Goal: Browse casually: Explore the website without a specific task or goal

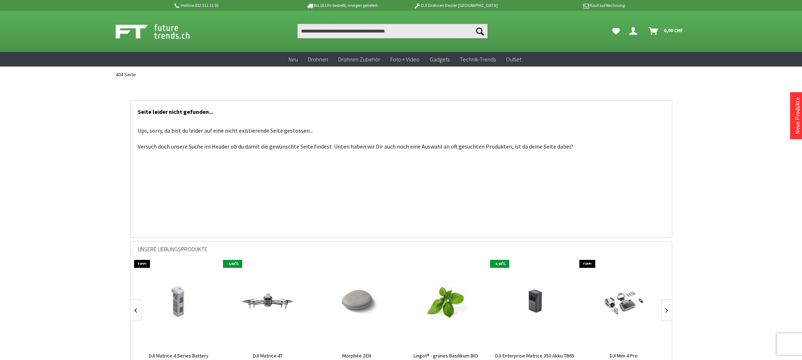
scroll to position [0, 178]
click at [131, 30] on img at bounding box center [161, 31] width 90 height 18
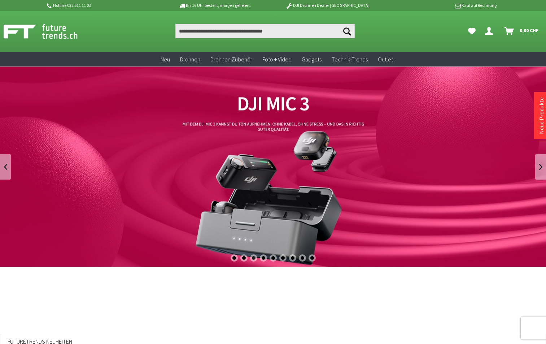
click at [342, 6] on p "DJI Drohnen Dealer [GEOGRAPHIC_DATA]" at bounding box center [327, 5] width 113 height 9
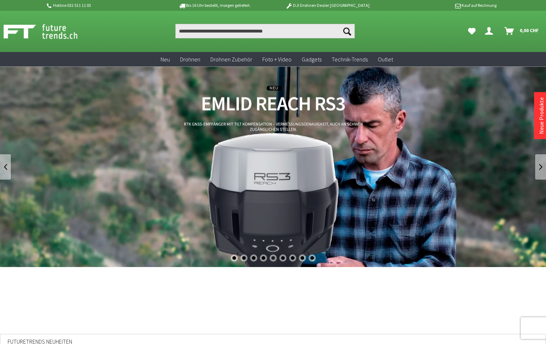
click at [540, 113] on link "Neue Produkte" at bounding box center [541, 115] width 7 height 37
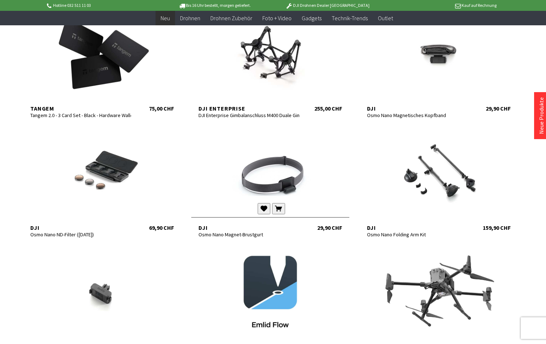
scroll to position [274, 0]
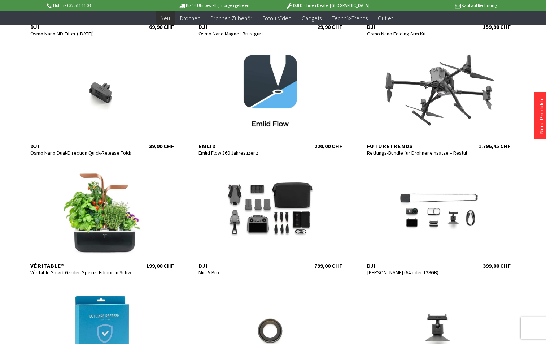
scroll to position [470, 0]
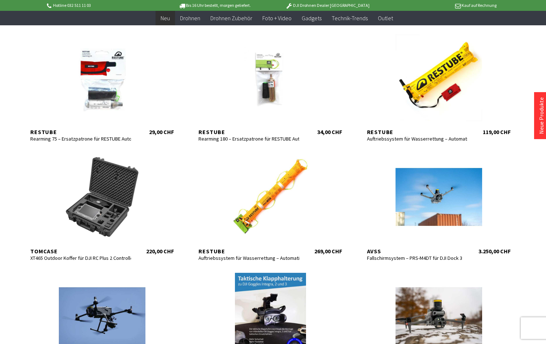
scroll to position [1085, 0]
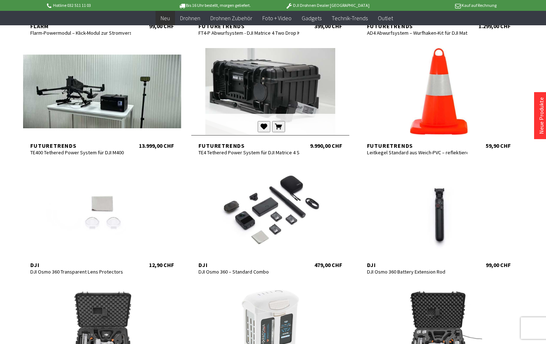
scroll to position [1559, 0]
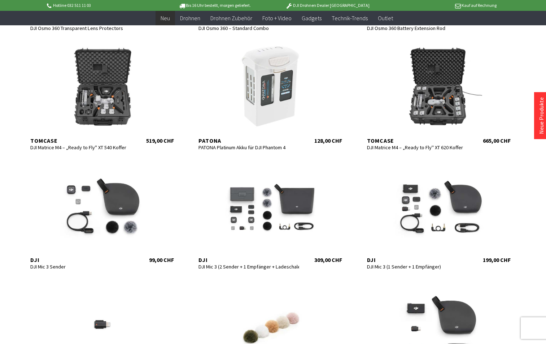
scroll to position [1792, 0]
